Goal: Information Seeking & Learning: Find specific fact

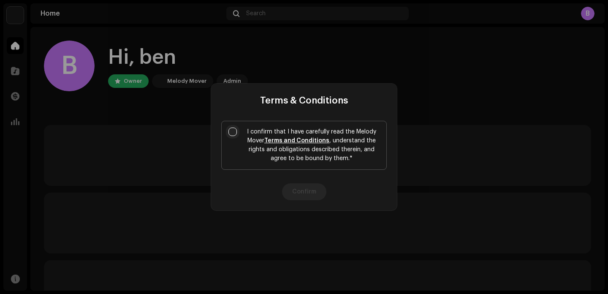
click at [234, 134] on input "I confirm that I have carefully read the Melody Mover Terms and Conditions , un…" at bounding box center [232, 131] width 8 height 8
checkbox input "true"
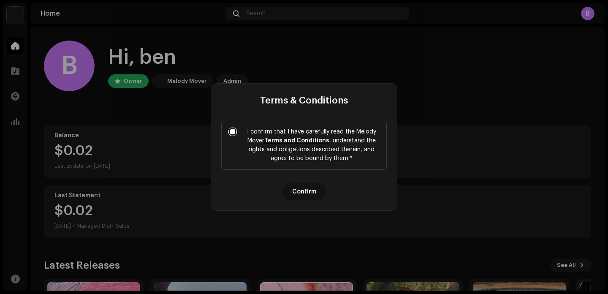
click at [308, 191] on button "Confirm" at bounding box center [304, 191] width 44 height 17
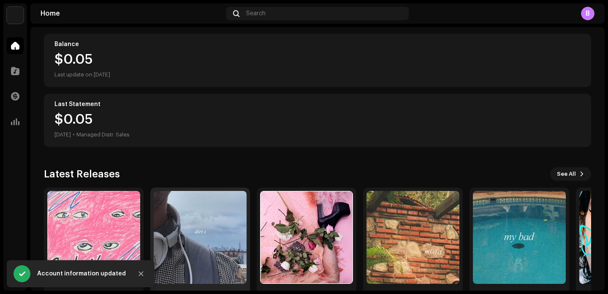
scroll to position [123, 0]
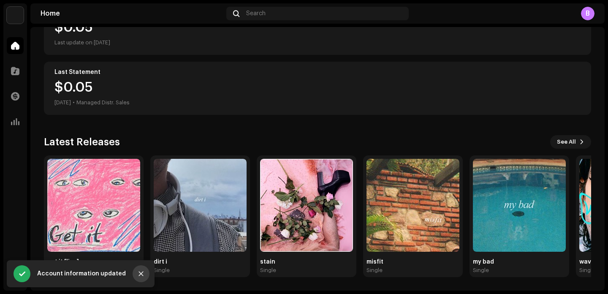
click at [143, 275] on icon "Close" at bounding box center [141, 274] width 6 height 6
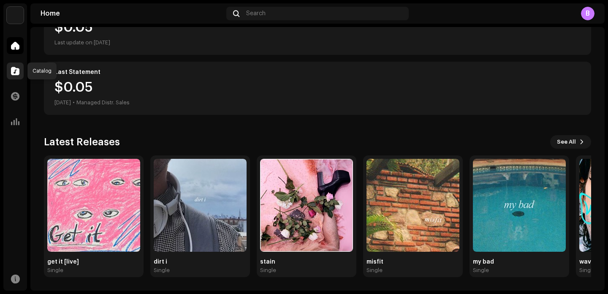
click at [17, 73] on span at bounding box center [15, 71] width 8 height 7
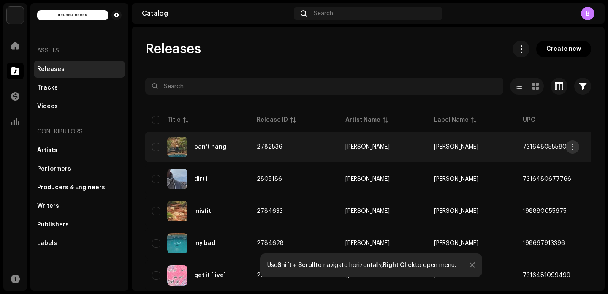
scroll to position [34, 0]
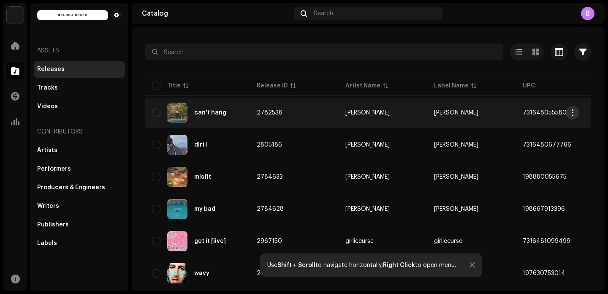
click at [577, 113] on button "button" at bounding box center [573, 113] width 14 height 14
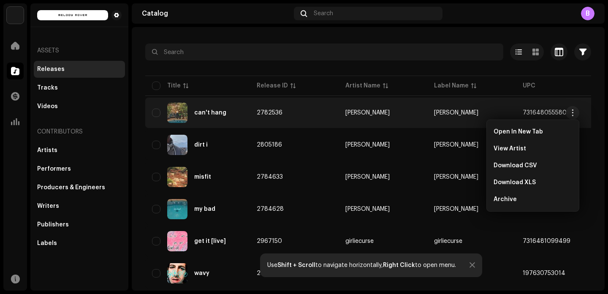
click at [545, 109] on td "7316480555804" at bounding box center [560, 113] width 89 height 30
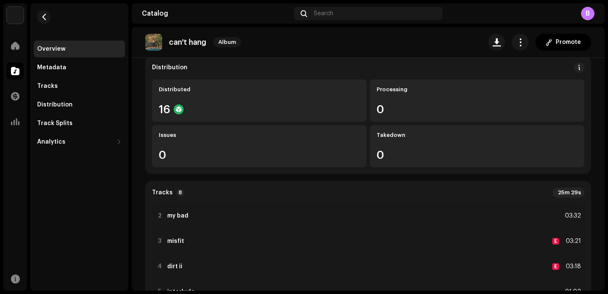
scroll to position [120, 0]
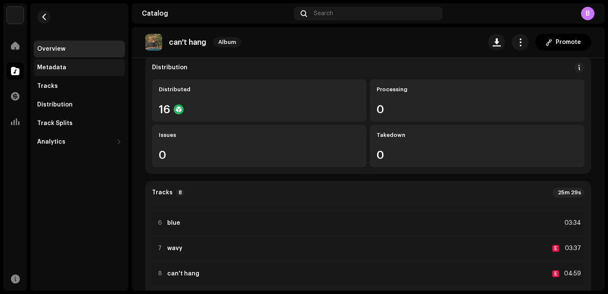
click at [64, 69] on div "Metadata" at bounding box center [79, 67] width 84 height 7
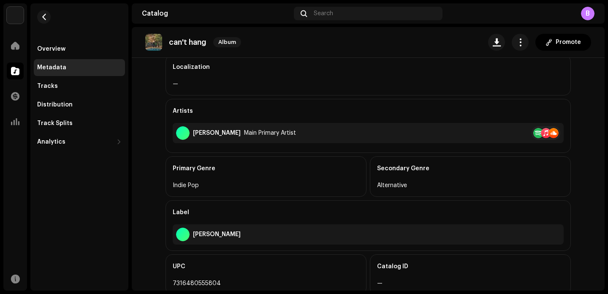
scroll to position [254, 0]
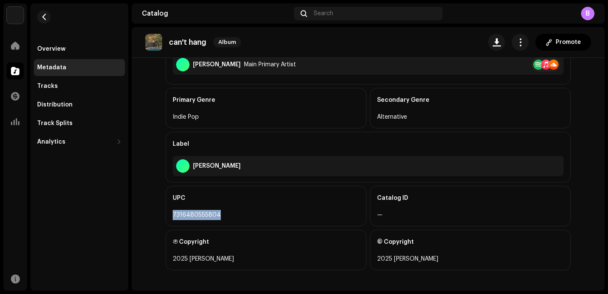
drag, startPoint x: 218, startPoint y: 215, endPoint x: 167, endPoint y: 214, distance: 51.5
click at [167, 214] on div "UPC 7316480555804" at bounding box center [265, 206] width 201 height 41
copy div "7316480555804"
click at [51, 84] on div "Tracks" at bounding box center [47, 86] width 21 height 7
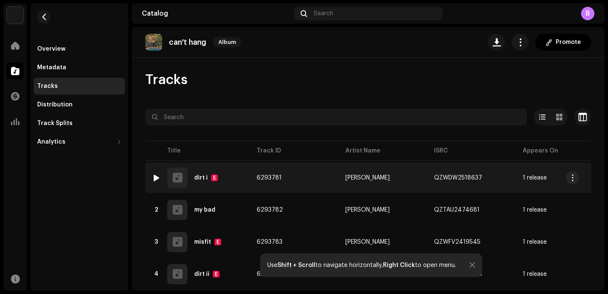
click at [238, 184] on div "1 dirt i E" at bounding box center [197, 178] width 91 height 20
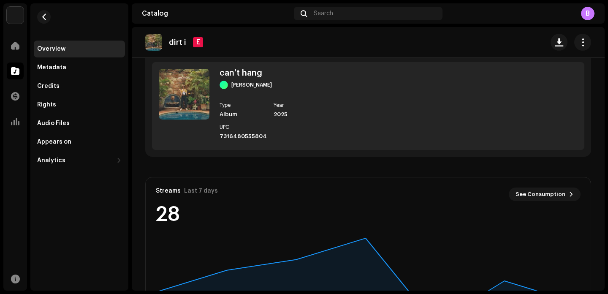
scroll to position [340, 0]
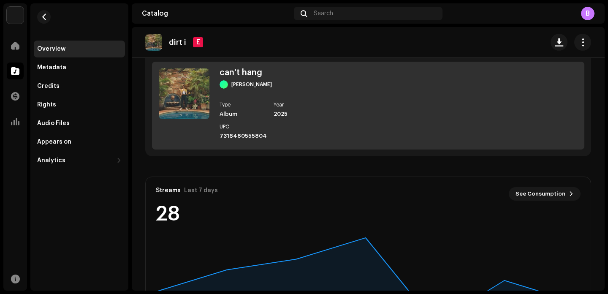
click at [263, 134] on div "7316480555804" at bounding box center [243, 136] width 47 height 7
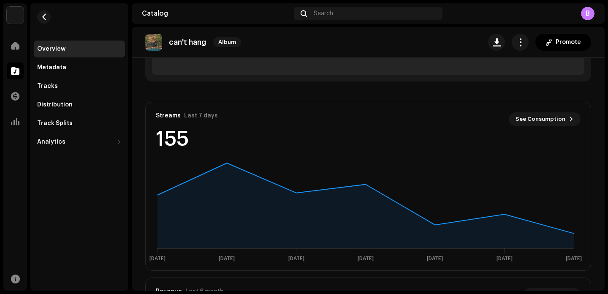
scroll to position [417, 0]
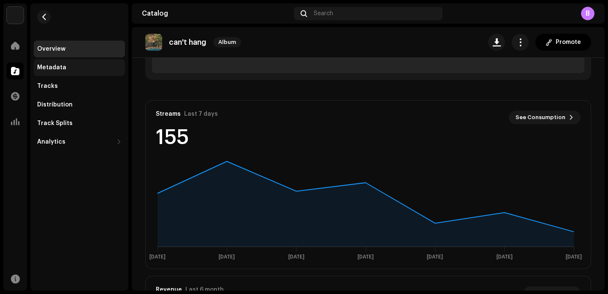
click at [75, 71] on div "Metadata" at bounding box center [79, 67] width 91 height 17
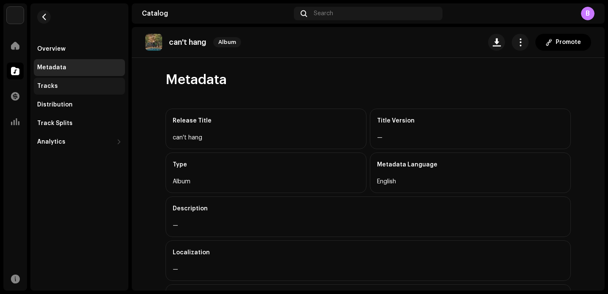
click at [69, 87] on div "Tracks" at bounding box center [79, 86] width 84 height 7
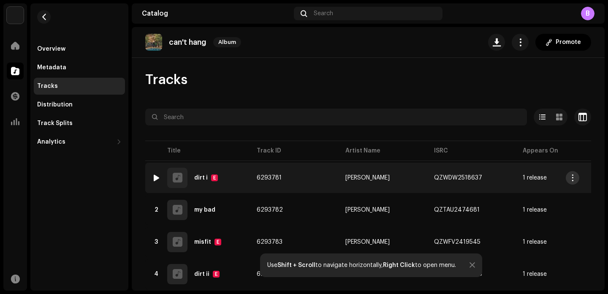
click at [576, 174] on button "button" at bounding box center [573, 178] width 14 height 14
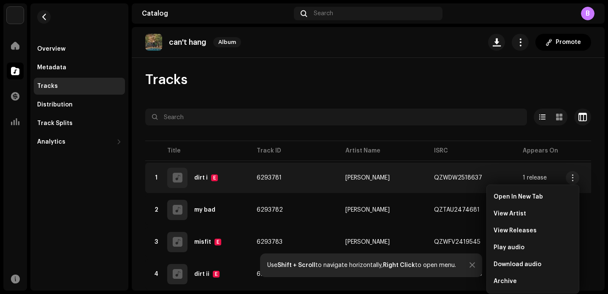
click at [502, 148] on table "Title Track ID Artist Name ISRC Appears On Missing Audio ACR Cloud 1 dirt i E 6…" at bounding box center [463, 279] width 637 height 280
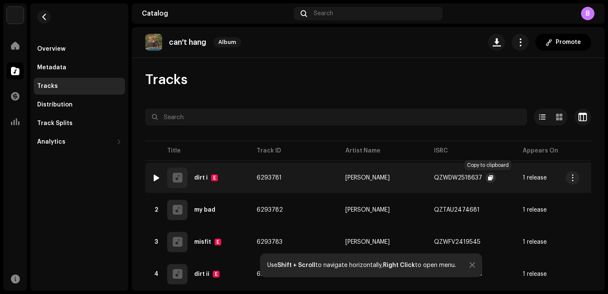
click at [490, 178] on span "button" at bounding box center [490, 177] width 5 height 7
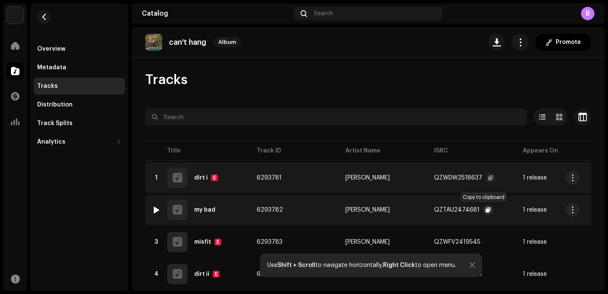
click at [485, 210] on span "button" at bounding box center [487, 209] width 5 height 7
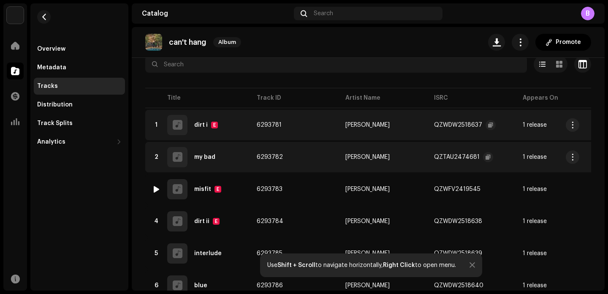
scroll to position [54, 0]
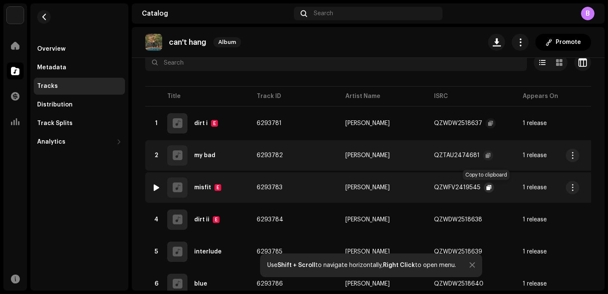
click at [488, 186] on span "button" at bounding box center [488, 187] width 5 height 7
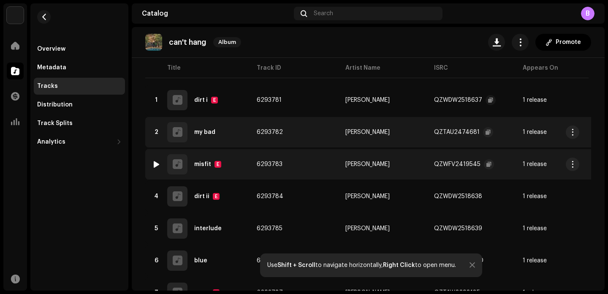
scroll to position [85, 0]
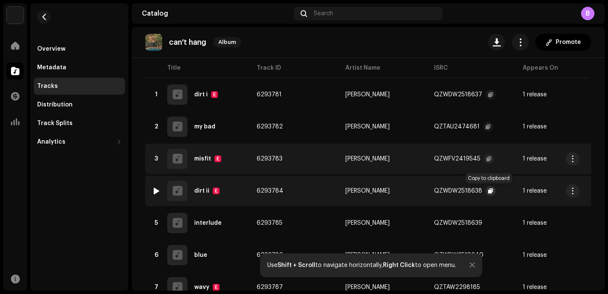
click at [490, 189] on span "button" at bounding box center [490, 190] width 5 height 7
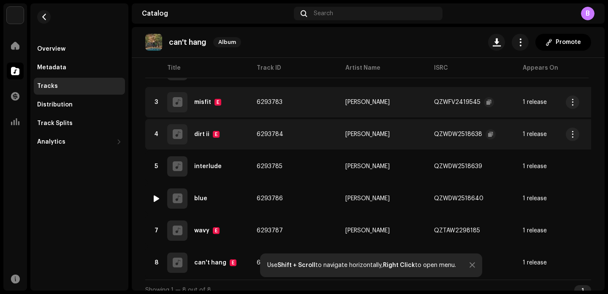
scroll to position [143, 0]
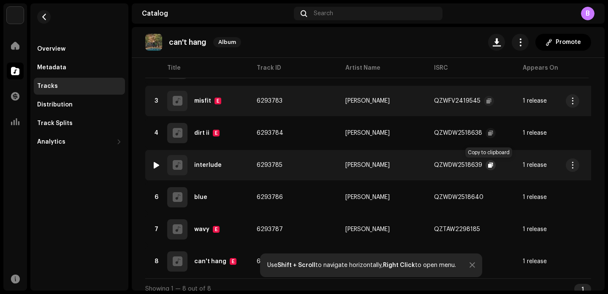
click at [491, 165] on button "button" at bounding box center [490, 165] width 10 height 10
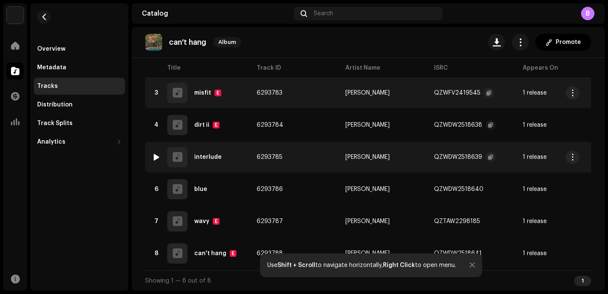
scroll to position [155, 0]
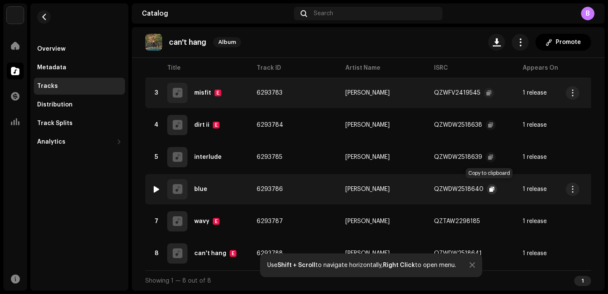
click at [489, 186] on span "button" at bounding box center [491, 189] width 5 height 7
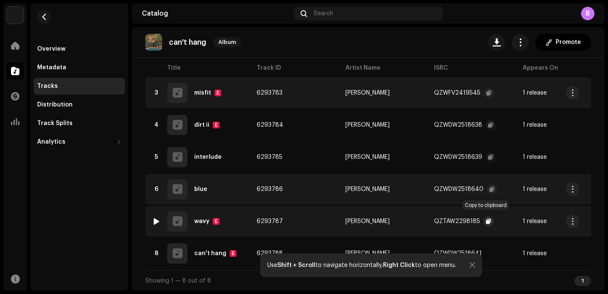
click at [486, 218] on span "button" at bounding box center [488, 221] width 5 height 7
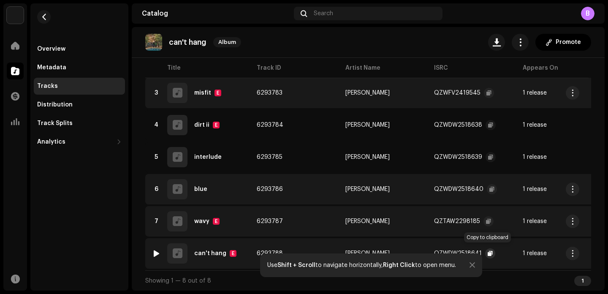
click at [489, 250] on span "button" at bounding box center [490, 253] width 5 height 7
